Goal: Information Seeking & Learning: Learn about a topic

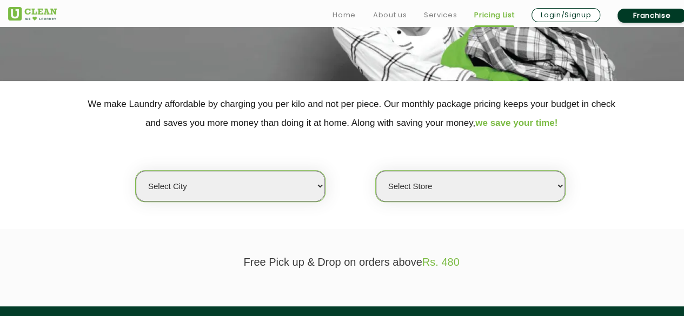
scroll to position [194, 0]
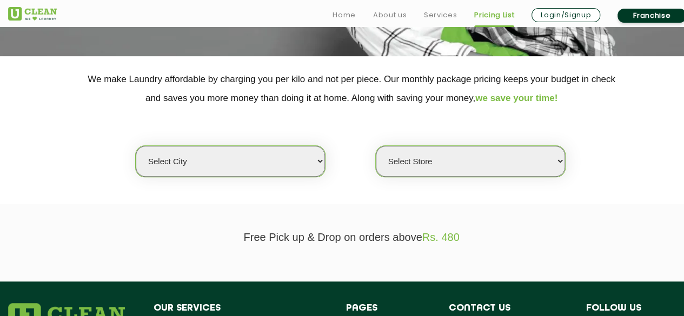
click at [276, 170] on select "Select city [GEOGRAPHIC_DATA] [GEOGRAPHIC_DATA] [GEOGRAPHIC_DATA] [GEOGRAPHIC_D…" at bounding box center [230, 161] width 189 height 31
select select "26"
click at [136, 146] on select "Select city [GEOGRAPHIC_DATA] [GEOGRAPHIC_DATA] [GEOGRAPHIC_DATA] [GEOGRAPHIC_D…" at bounding box center [230, 161] width 189 height 31
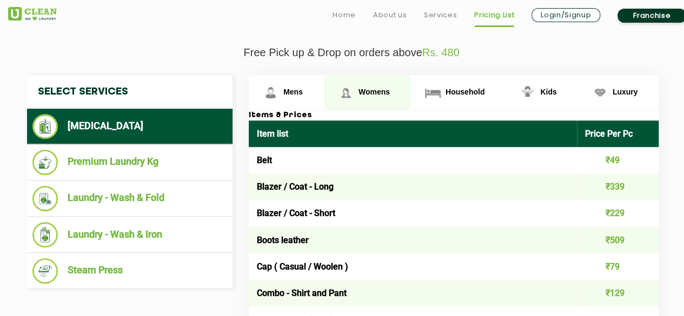
scroll to position [381, 0]
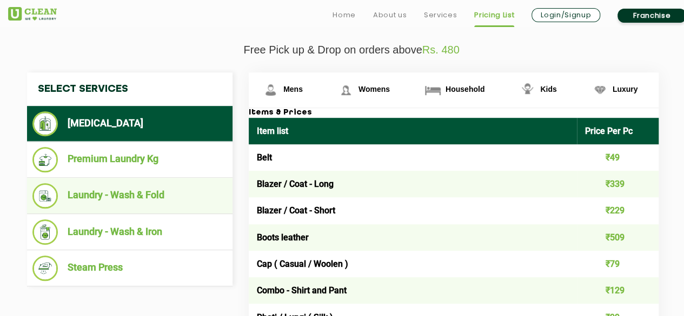
click at [188, 191] on li "Laundry - Wash & Fold" at bounding box center [129, 195] width 195 height 25
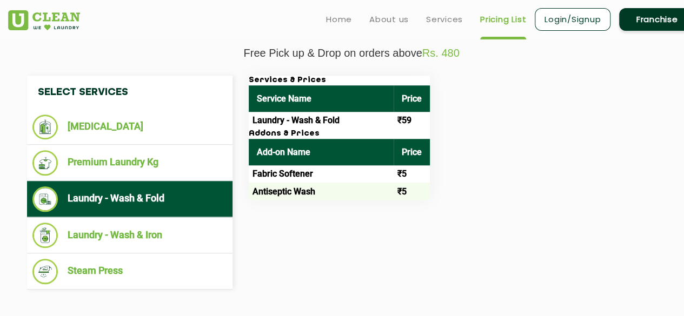
scroll to position [380, 0]
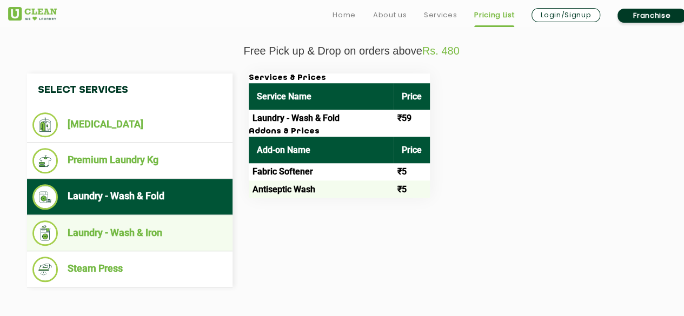
click at [164, 234] on li "Laundry - Wash & Iron" at bounding box center [129, 233] width 195 height 25
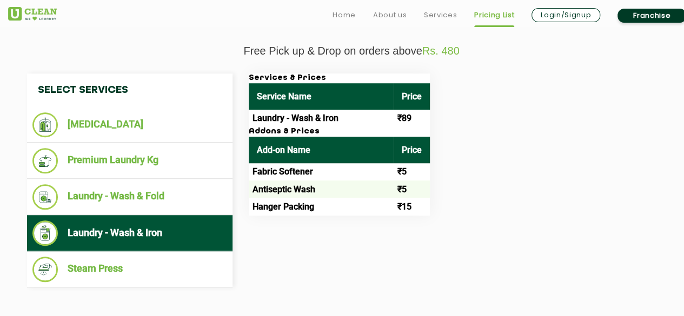
click at [407, 176] on td "₹5" at bounding box center [412, 171] width 36 height 17
click at [407, 118] on td "₹89" at bounding box center [412, 118] width 36 height 17
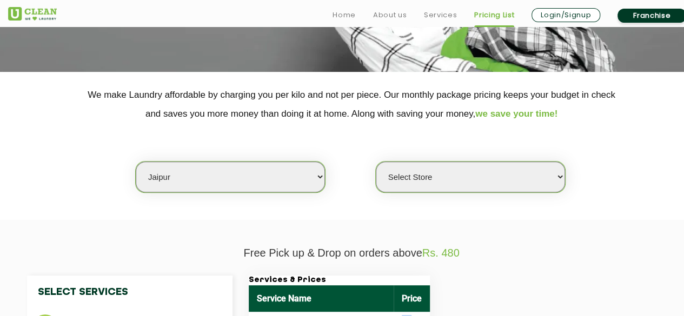
scroll to position [181, 0]
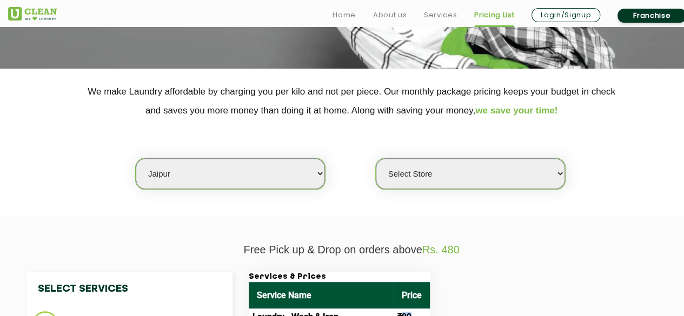
click at [474, 177] on select "Select Store [GEOGRAPHIC_DATA][PERSON_NAME] [GEOGRAPHIC_DATA] [PERSON_NAME][GEO…" at bounding box center [470, 173] width 189 height 31
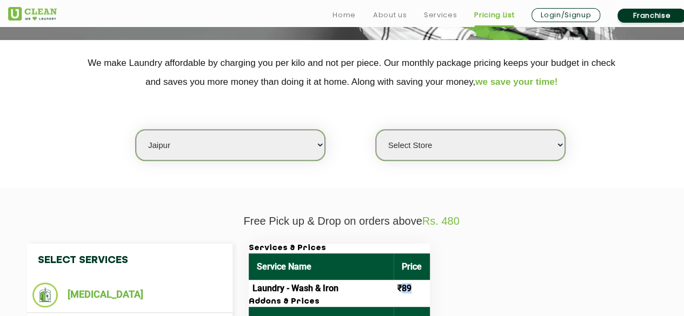
scroll to position [215, 0]
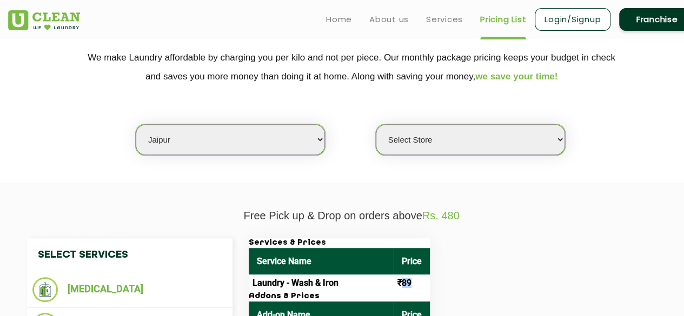
click at [463, 129] on select "Select Store [GEOGRAPHIC_DATA][PERSON_NAME] [GEOGRAPHIC_DATA] [PERSON_NAME][GEO…" at bounding box center [470, 139] width 189 height 31
select select "334"
click at [376, 124] on select "Select Store [GEOGRAPHIC_DATA][PERSON_NAME] [GEOGRAPHIC_DATA] [PERSON_NAME][GEO…" at bounding box center [470, 139] width 189 height 31
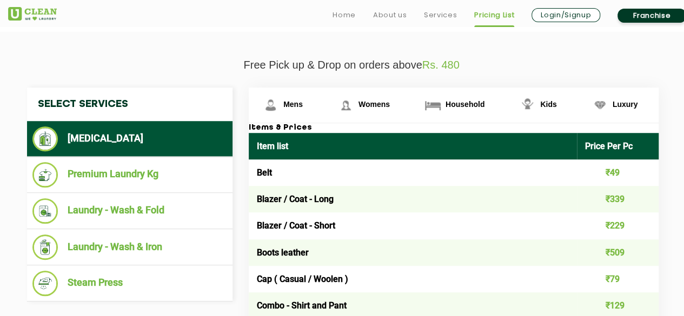
scroll to position [387, 0]
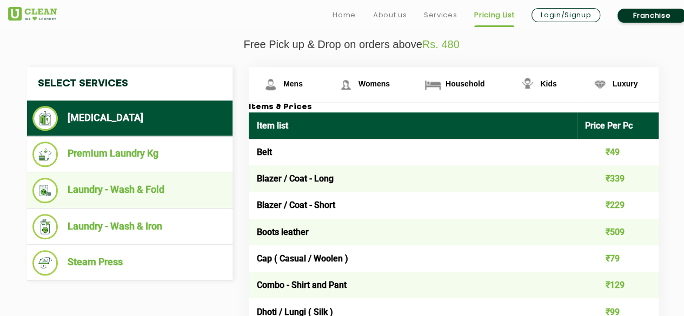
click at [115, 198] on li "Laundry - Wash & Fold" at bounding box center [129, 190] width 195 height 25
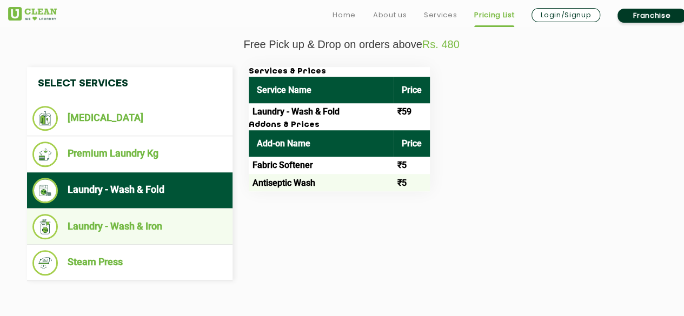
click at [176, 226] on li "Laundry - Wash & Iron" at bounding box center [129, 226] width 195 height 25
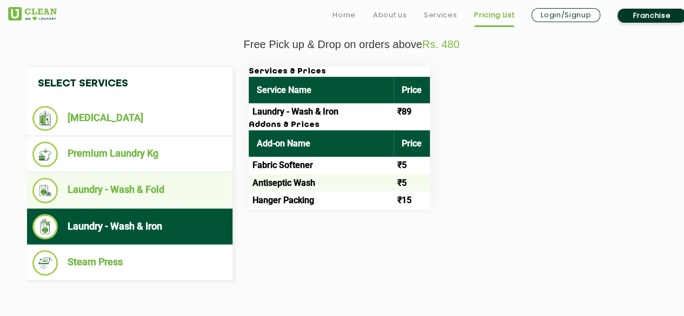
click at [200, 202] on ul "Laundry - Wash & Fold" at bounding box center [130, 191] width 206 height 36
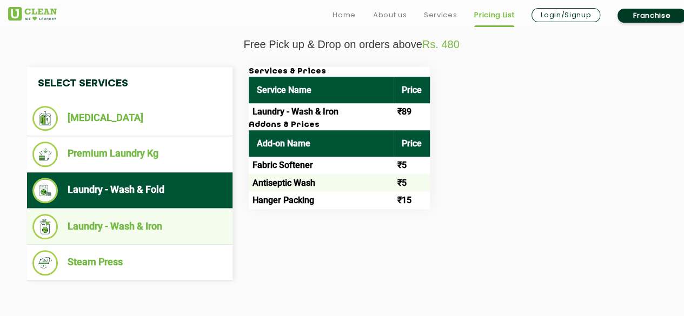
click at [199, 233] on li "Laundry - Wash & Iron" at bounding box center [129, 226] width 195 height 25
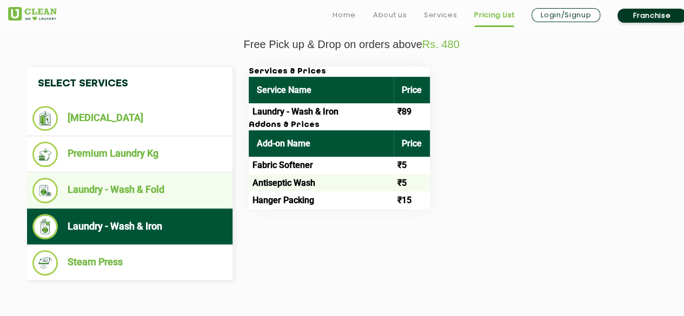
click at [188, 184] on li "Laundry - Wash & Fold" at bounding box center [129, 190] width 195 height 25
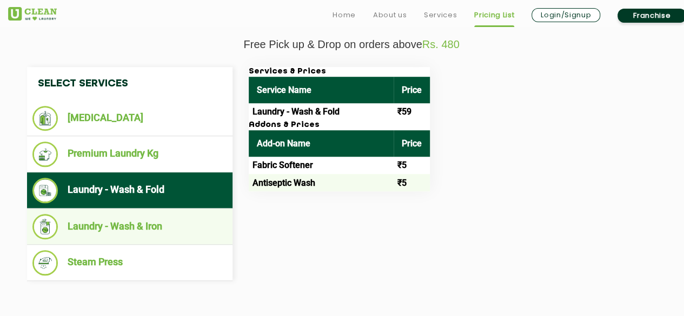
click at [183, 221] on li "Laundry - Wash & Iron" at bounding box center [129, 226] width 195 height 25
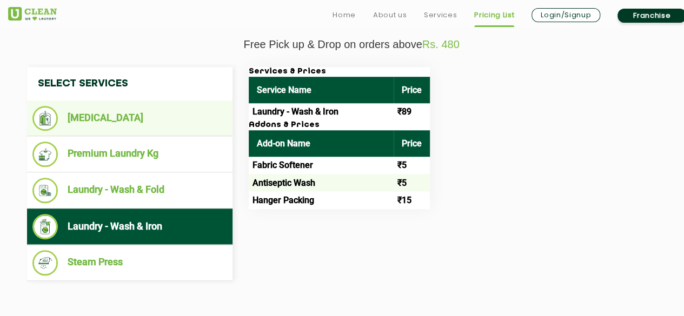
click at [143, 133] on ul "[MEDICAL_DATA]" at bounding box center [130, 119] width 206 height 36
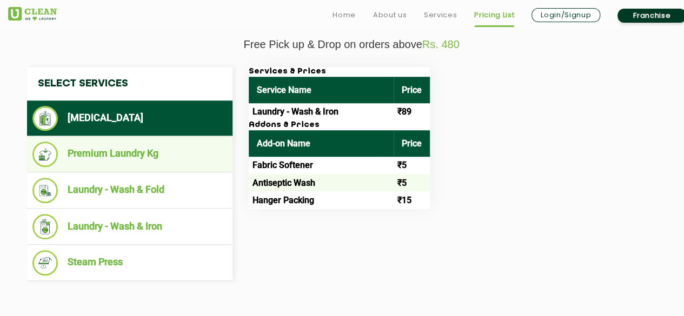
click at [157, 163] on li "Premium Laundry Kg" at bounding box center [129, 154] width 195 height 25
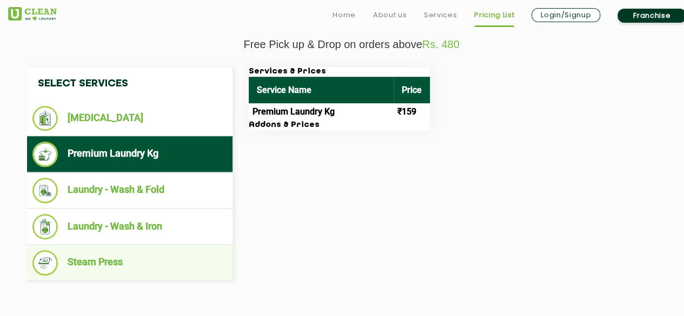
click at [166, 262] on li "Steam Press" at bounding box center [129, 262] width 195 height 25
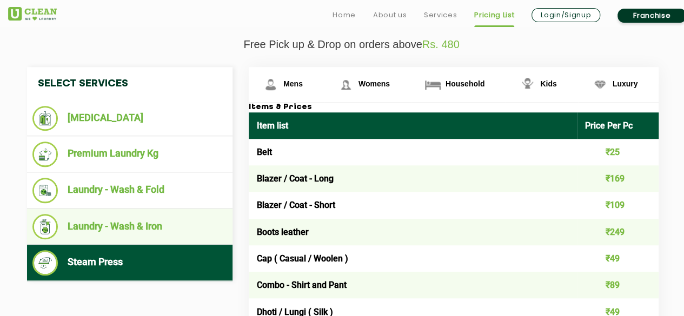
click at [150, 220] on li "Laundry - Wash & Iron" at bounding box center [129, 226] width 195 height 25
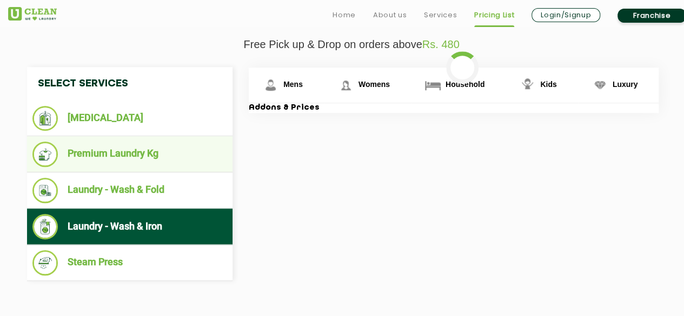
click at [131, 164] on li "Premium Laundry Kg" at bounding box center [129, 154] width 195 height 25
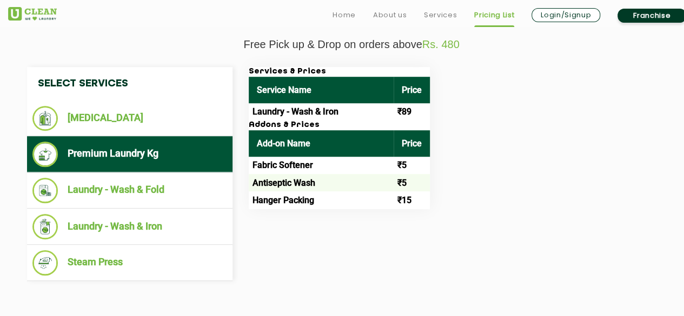
click at [210, 136] on ul "Premium Laundry Kg" at bounding box center [130, 154] width 206 height 36
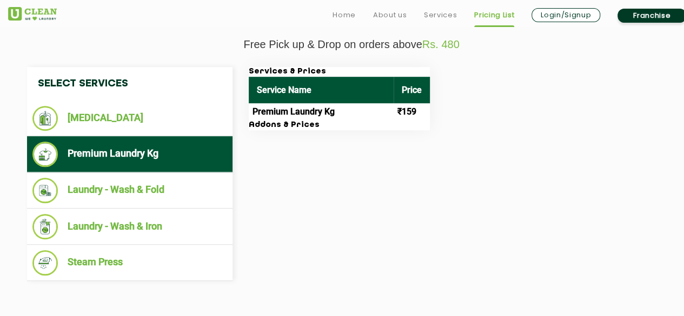
click at [181, 149] on li "Premium Laundry Kg" at bounding box center [129, 154] width 195 height 25
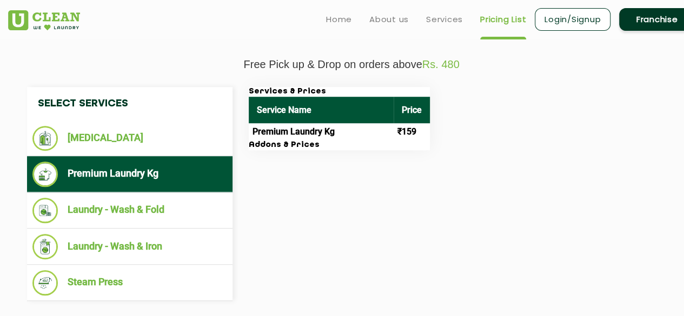
scroll to position [366, 0]
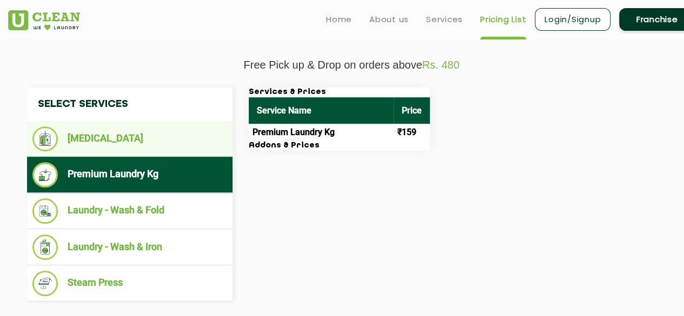
click at [155, 146] on li "[MEDICAL_DATA]" at bounding box center [129, 139] width 195 height 25
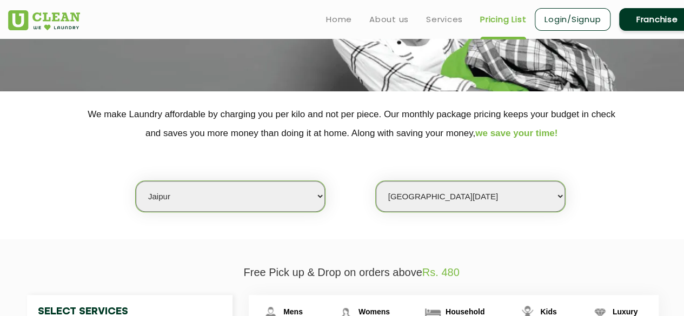
scroll to position [0, 0]
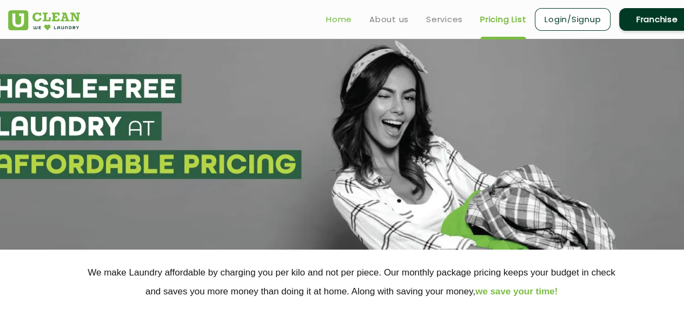
click at [341, 15] on link "Home" at bounding box center [339, 19] width 26 height 13
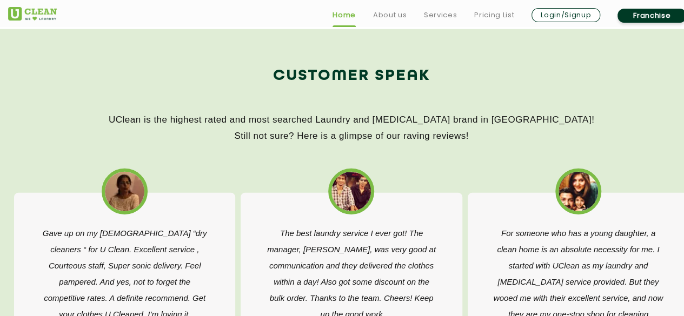
scroll to position [1602, 0]
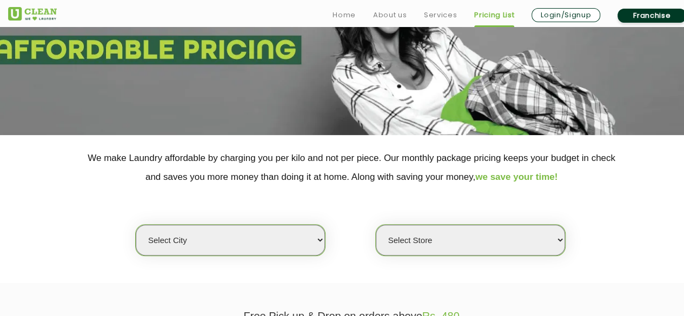
scroll to position [113, 0]
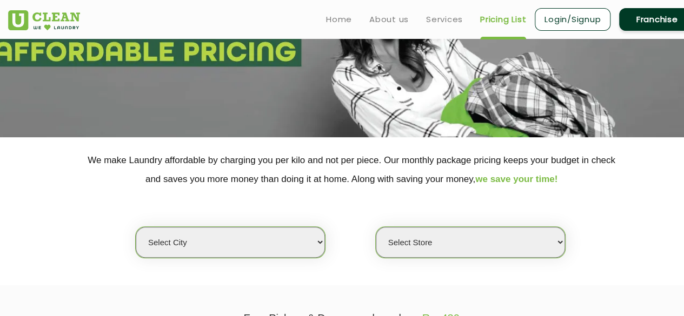
click at [293, 254] on select "Select city [GEOGRAPHIC_DATA] [GEOGRAPHIC_DATA] [GEOGRAPHIC_DATA] [GEOGRAPHIC_D…" at bounding box center [230, 242] width 189 height 31
click at [239, 236] on select "Select city [GEOGRAPHIC_DATA] [GEOGRAPHIC_DATA] [GEOGRAPHIC_DATA] [GEOGRAPHIC_D…" at bounding box center [230, 242] width 189 height 31
click at [322, 242] on select "Select city [GEOGRAPHIC_DATA] [GEOGRAPHIC_DATA] [GEOGRAPHIC_DATA] [GEOGRAPHIC_D…" at bounding box center [230, 242] width 189 height 31
select select "26"
click at [136, 227] on select "Select city [GEOGRAPHIC_DATA] [GEOGRAPHIC_DATA] [GEOGRAPHIC_DATA] [GEOGRAPHIC_D…" at bounding box center [230, 242] width 189 height 31
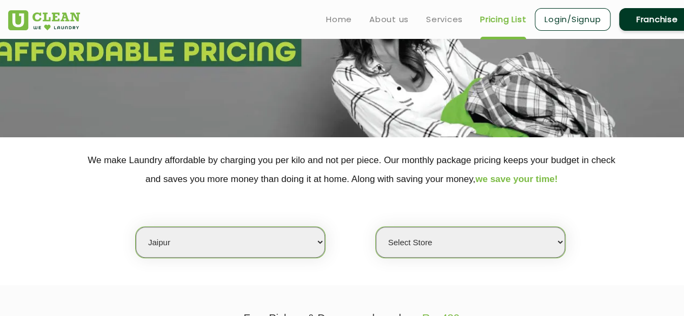
click at [551, 227] on div "Select Store [GEOGRAPHIC_DATA][PERSON_NAME] [GEOGRAPHIC_DATA] [PERSON_NAME][GEO…" at bounding box center [470, 243] width 190 height 32
click at [550, 235] on select "Select Store [GEOGRAPHIC_DATA][PERSON_NAME] [GEOGRAPHIC_DATA] [PERSON_NAME][GEO…" at bounding box center [470, 242] width 189 height 31
select select "334"
click at [376, 227] on select "Select Store [GEOGRAPHIC_DATA][PERSON_NAME] [GEOGRAPHIC_DATA] [PERSON_NAME][GEO…" at bounding box center [470, 242] width 189 height 31
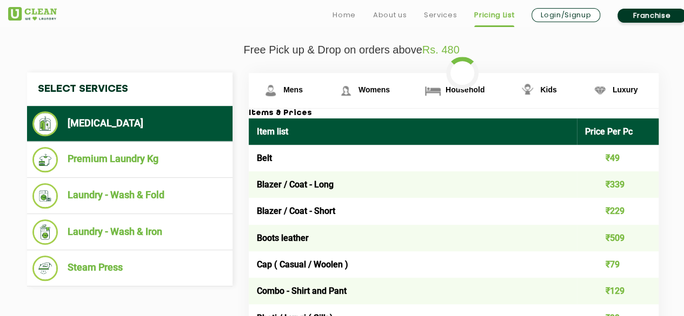
scroll to position [381, 0]
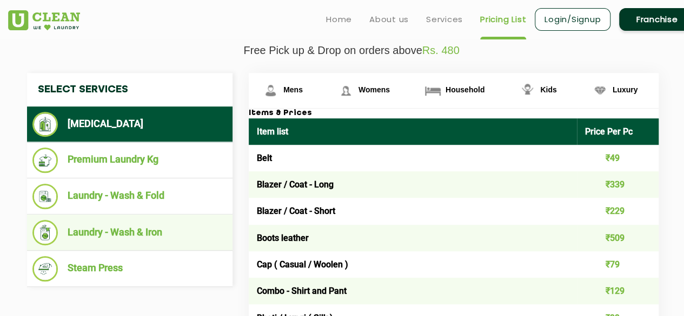
click at [150, 220] on li "Laundry - Wash & Iron" at bounding box center [129, 232] width 195 height 25
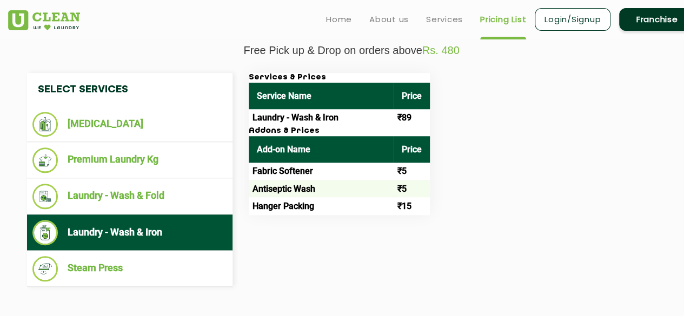
scroll to position [389, 0]
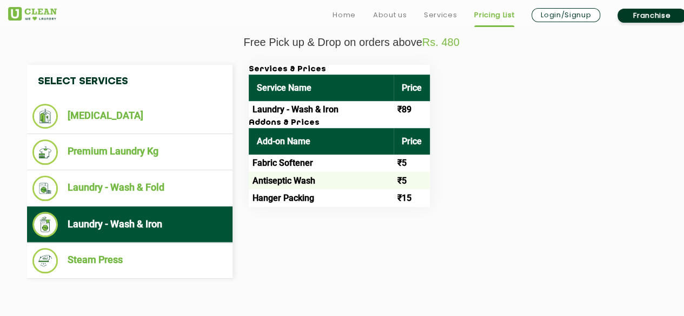
click at [414, 110] on td "₹89" at bounding box center [412, 109] width 36 height 17
click at [407, 110] on td "₹89" at bounding box center [412, 109] width 36 height 17
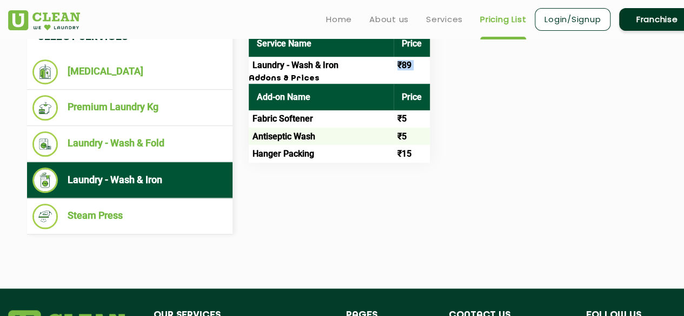
scroll to position [434, 0]
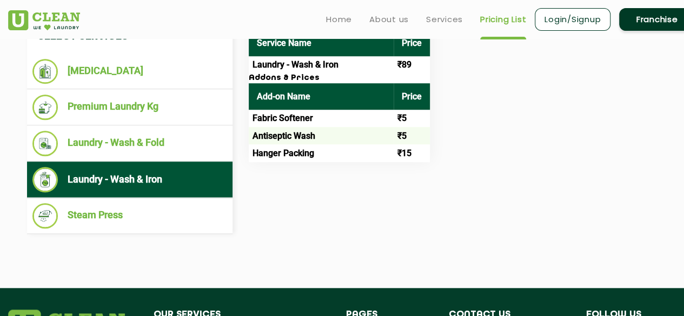
click at [297, 207] on div "Select Services Dry Cleaning Premium Laundry Kg Laundry - Wash & Fold Laundry -…" at bounding box center [351, 127] width 665 height 214
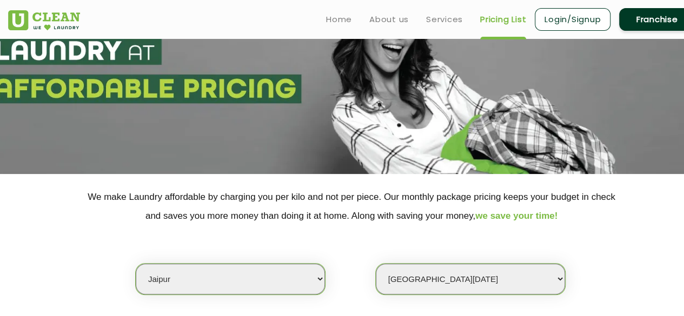
scroll to position [0, 0]
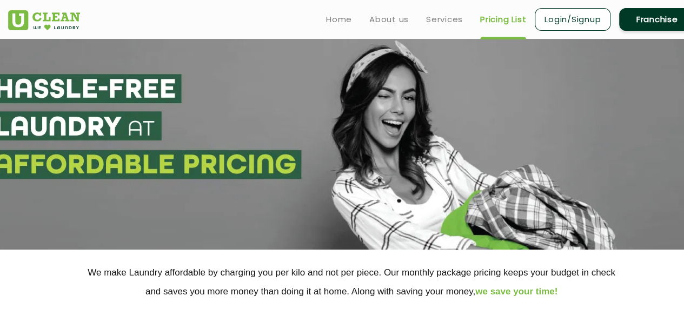
click at [669, 19] on link "Franchise" at bounding box center [657, 19] width 76 height 23
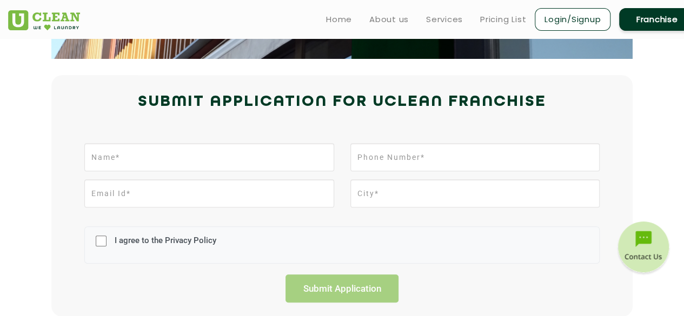
scroll to position [209, 0]
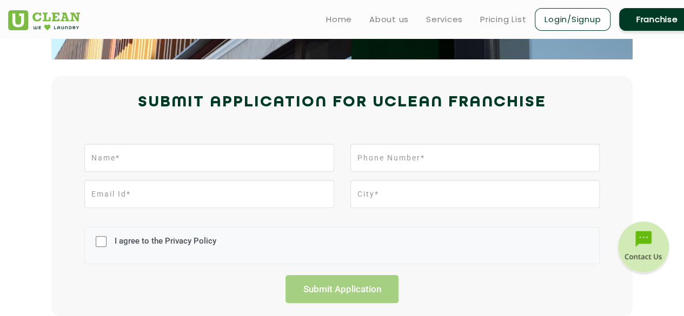
click at [340, 166] on div at bounding box center [209, 162] width 266 height 36
